Goal: Task Accomplishment & Management: Use online tool/utility

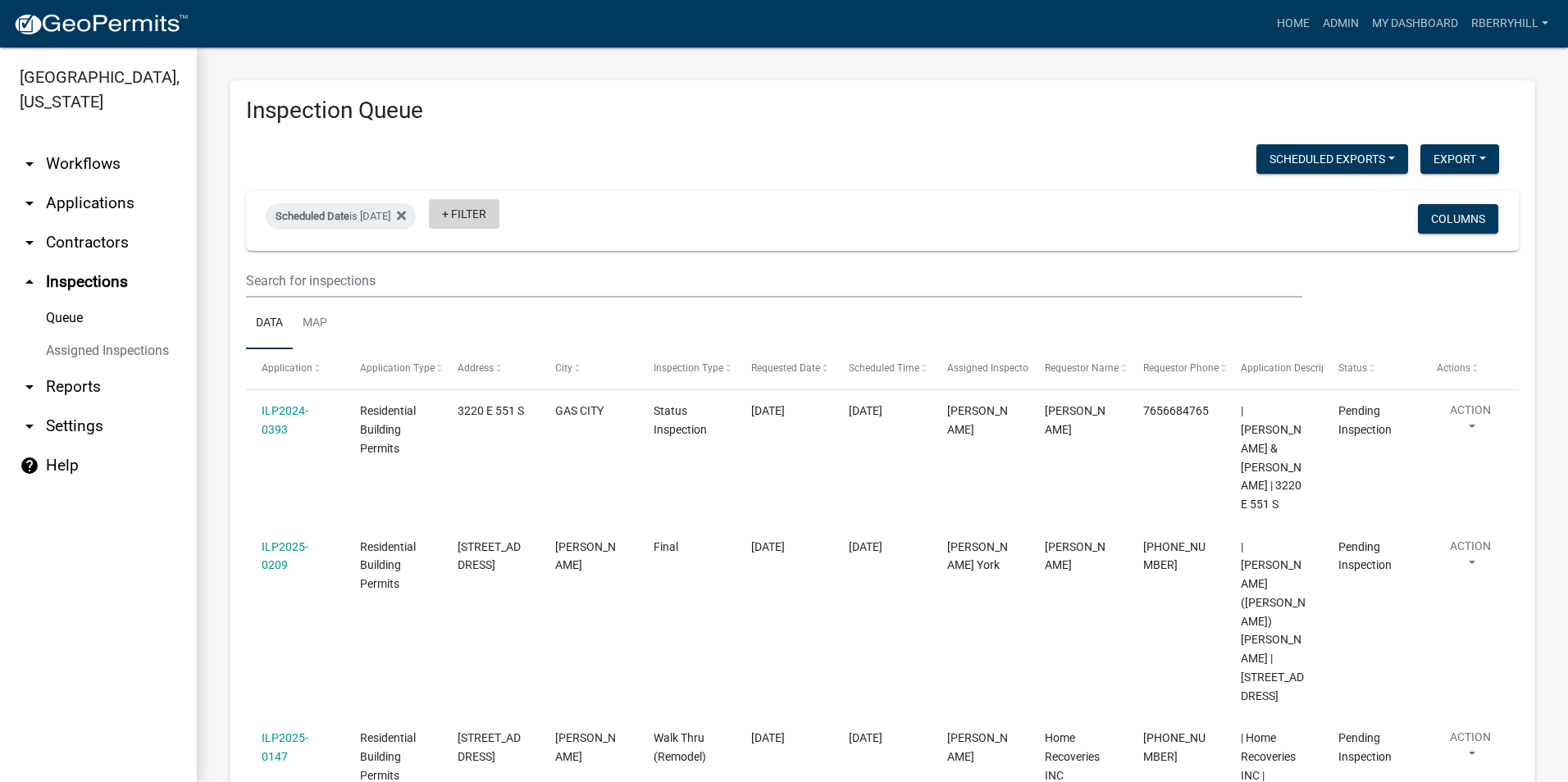
click at [494, 218] on link "+ Filter" at bounding box center [464, 215] width 71 height 30
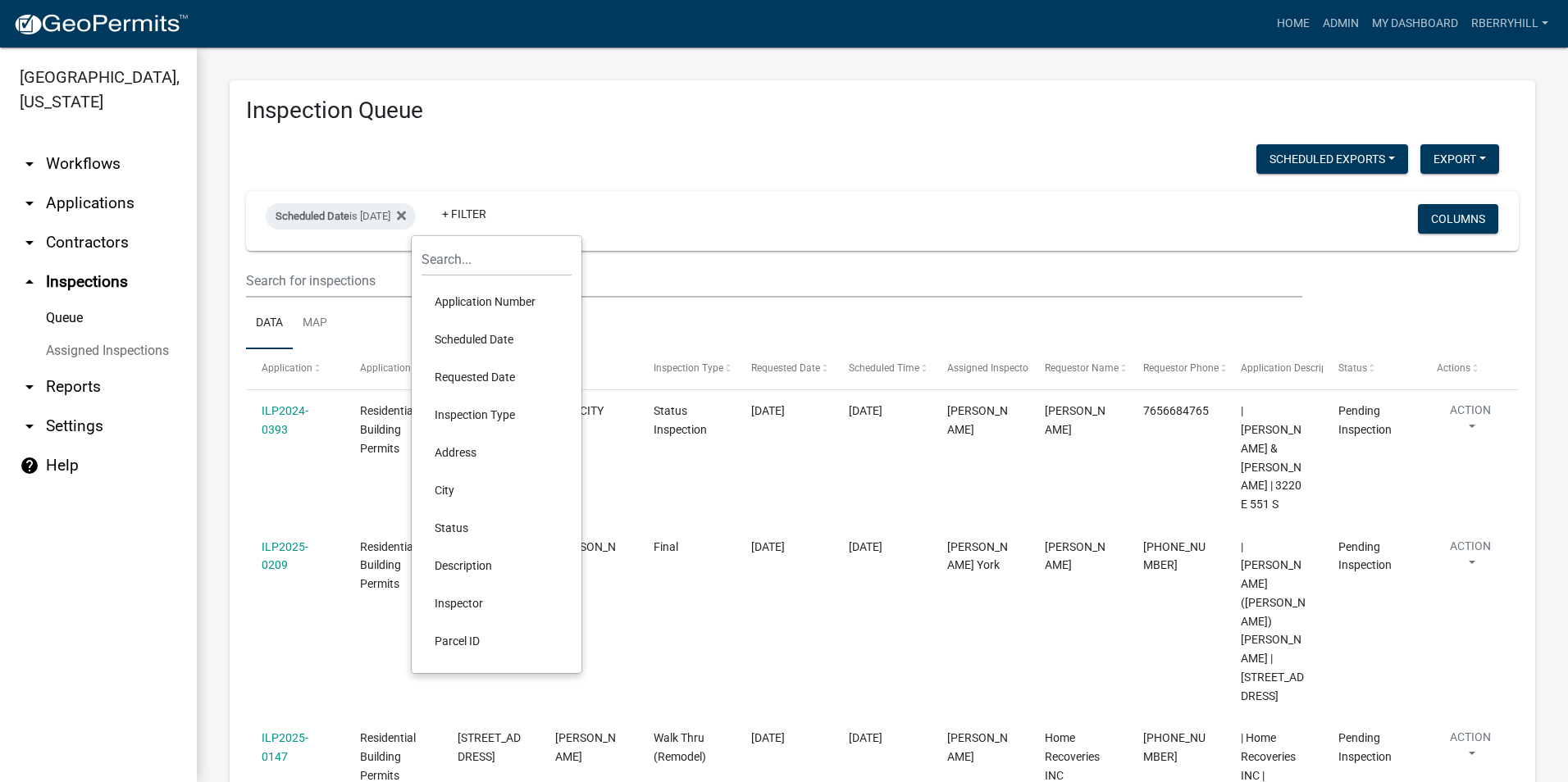
click at [493, 341] on li "Scheduled Date" at bounding box center [496, 340] width 150 height 38
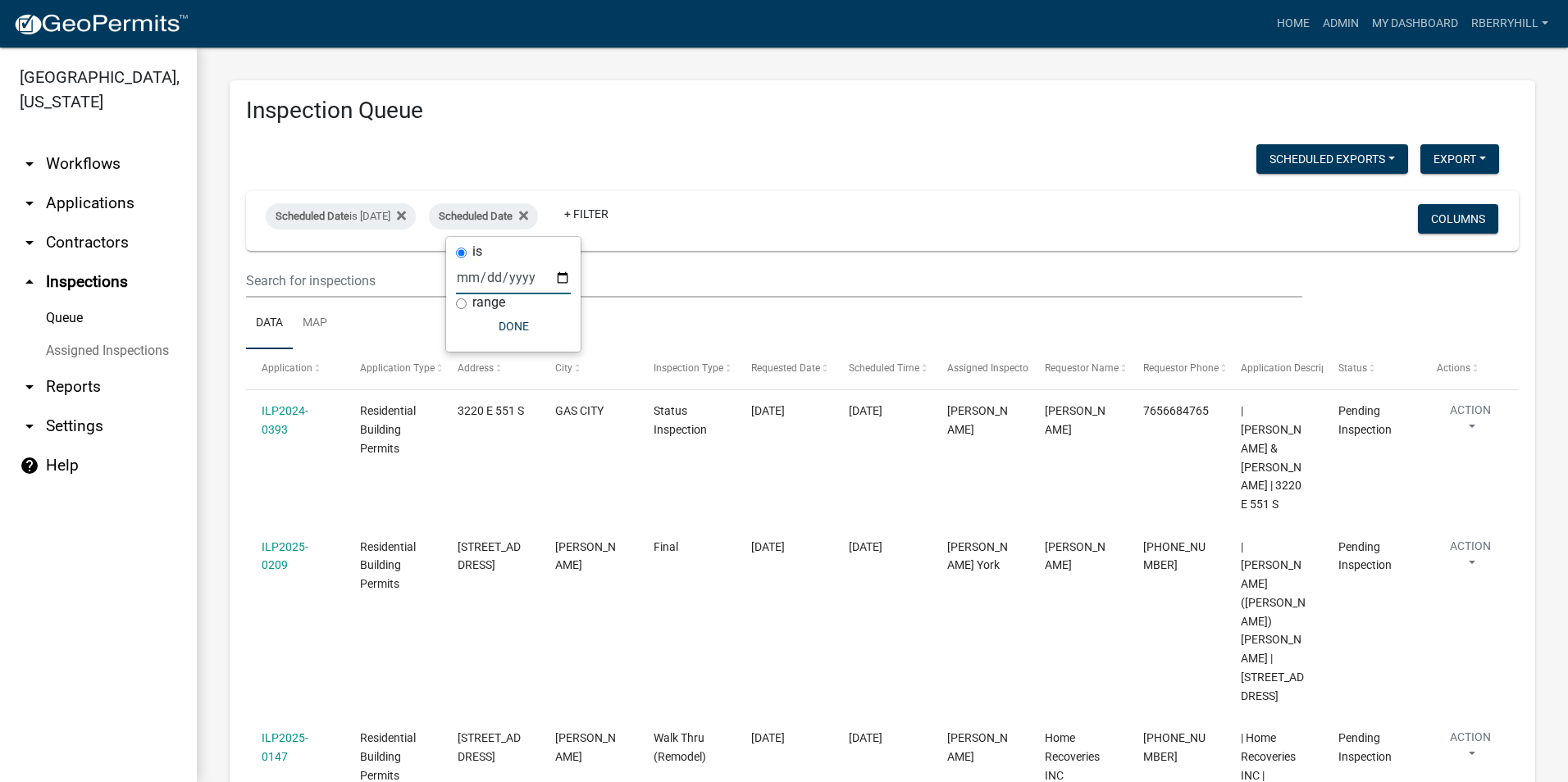
click at [561, 278] on input "date" at bounding box center [514, 277] width 115 height 34
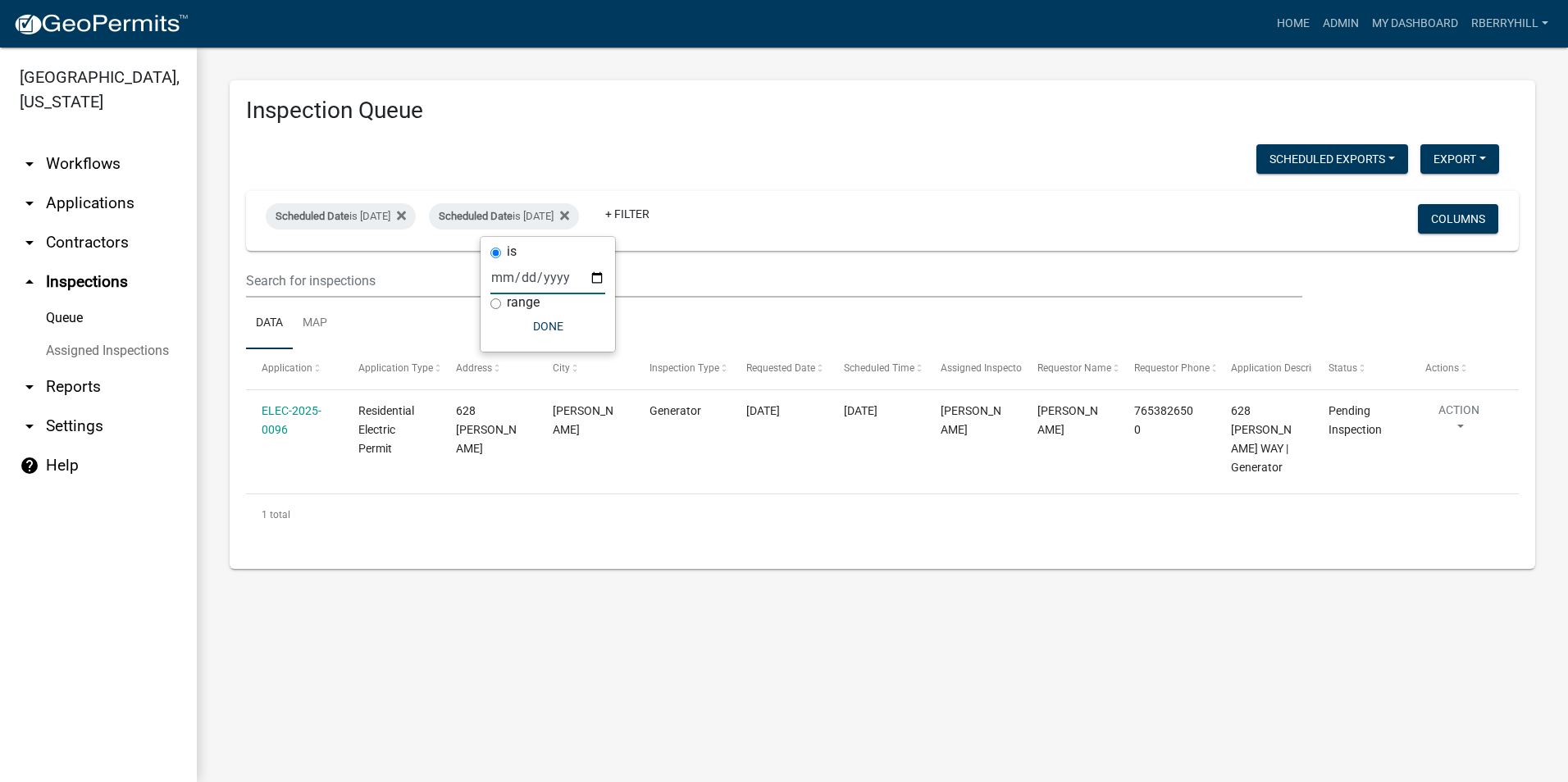
click at [594, 277] on input "[DATE]" at bounding box center [548, 277] width 115 height 34
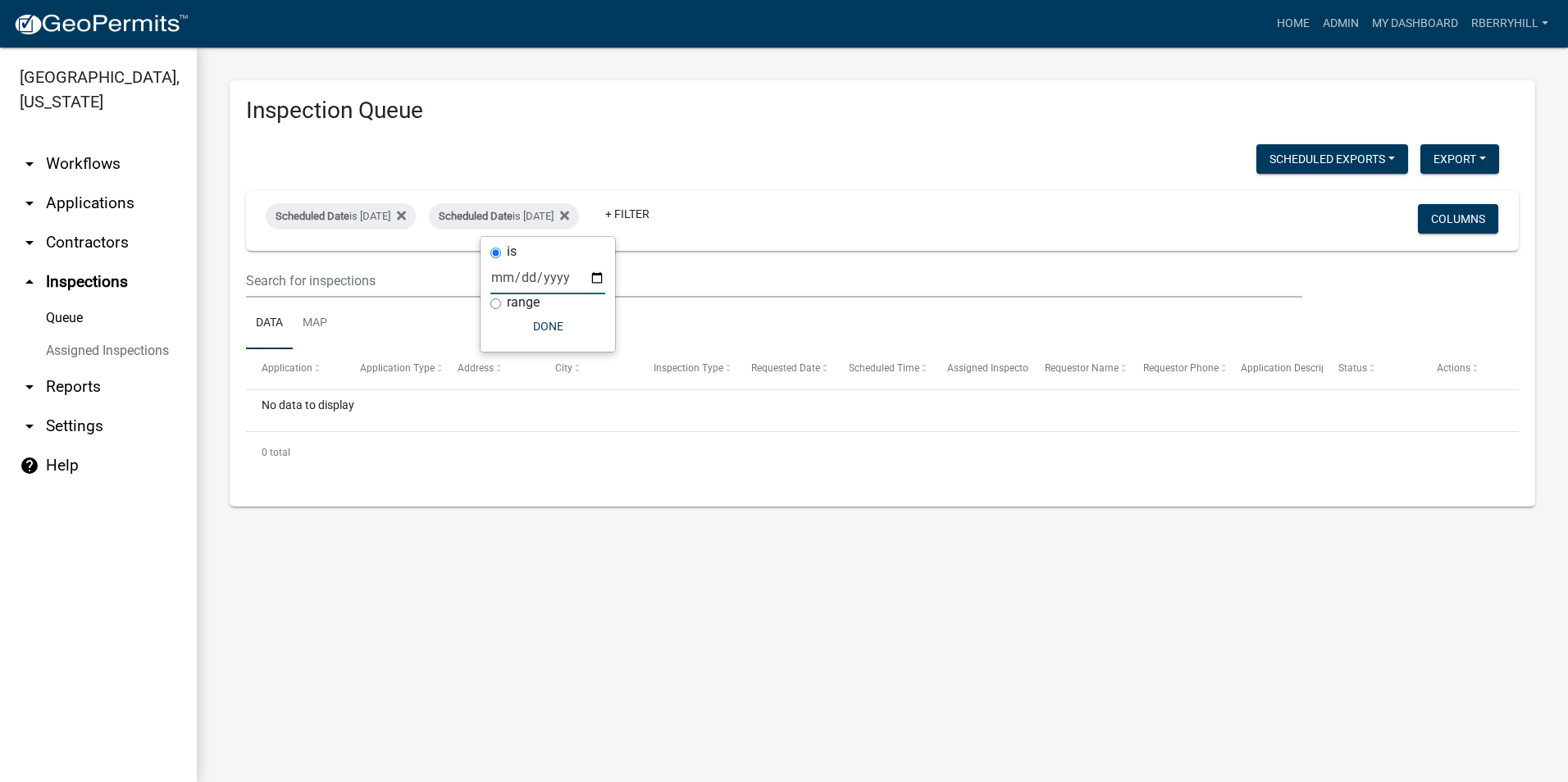
click at [598, 278] on input "[DATE]" at bounding box center [548, 277] width 115 height 34
click at [599, 278] on input "[DATE]" at bounding box center [548, 277] width 115 height 34
type input "[DATE]"
click at [569, 216] on icon at bounding box center [564, 215] width 9 height 9
